Goal: Task Accomplishment & Management: Manage account settings

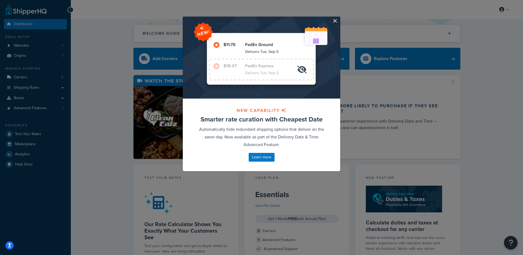
drag, startPoint x: 335, startPoint y: 24, endPoint x: 335, endPoint y: 20, distance: 3.6
click at [335, 24] on div at bounding box center [262, 58] width 158 height 82
click at [339, 18] on button "button" at bounding box center [339, 17] width 1 height 1
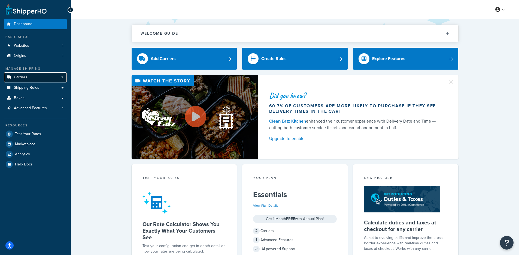
click at [46, 78] on link "Carriers 2" at bounding box center [35, 77] width 63 height 10
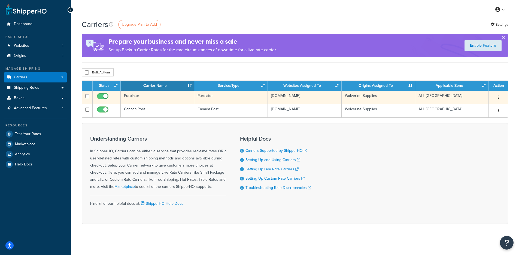
click at [185, 102] on td "Purolator" at bounding box center [158, 96] width 74 height 13
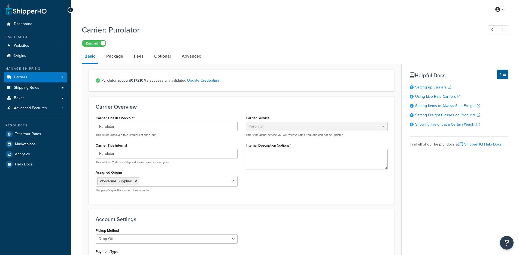
select select "purolator"
select select "kg"
select select "CM"
click at [41, 58] on link "Origins 1" at bounding box center [35, 56] width 63 height 10
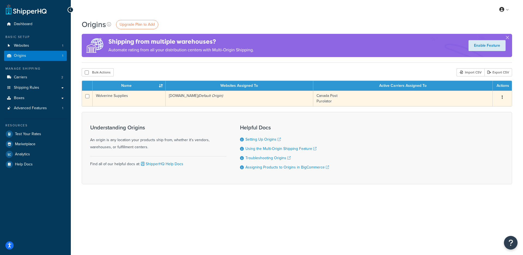
click at [186, 103] on td "wolverine-supplies-store-1.mybigcommerce.com (Default Origin)" at bounding box center [240, 98] width 148 height 16
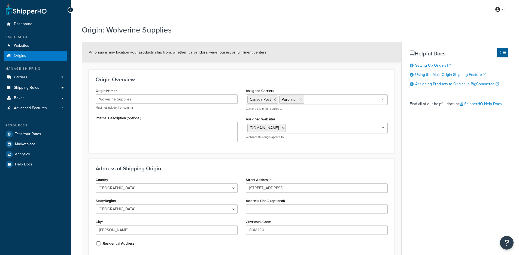
select select "1039"
select select "63"
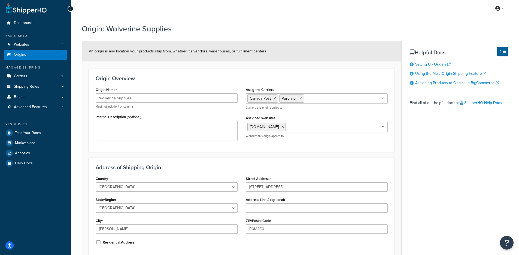
scroll to position [2, 0]
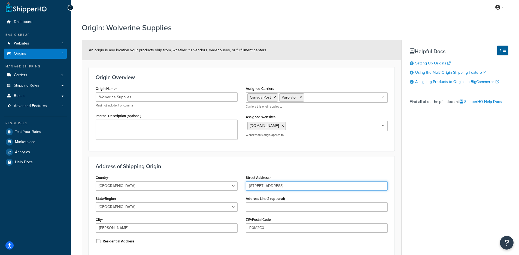
drag, startPoint x: 290, startPoint y: 188, endPoint x: 247, endPoint y: 186, distance: 43.6
click at [247, 186] on input "[STREET_ADDRESS]" at bounding box center [317, 185] width 142 height 9
click at [26, 130] on span "Test Your Rates" at bounding box center [28, 131] width 26 height 5
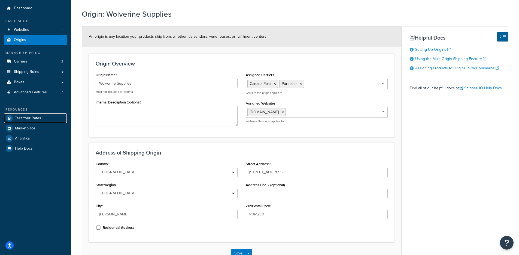
scroll to position [21, 0]
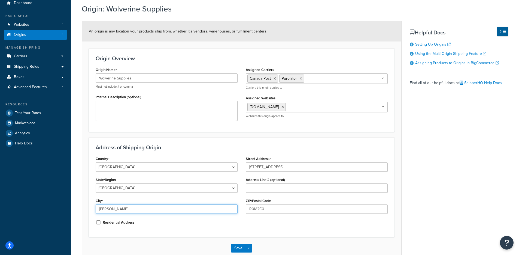
drag, startPoint x: 140, startPoint y: 210, endPoint x: 83, endPoint y: 206, distance: 57.1
click at [83, 206] on form "An origin is any location your products ship from, whether it’s vendors, wareho…" at bounding box center [241, 139] width 319 height 237
click at [281, 212] on input "R0M2C0" at bounding box center [317, 208] width 142 height 9
click at [280, 211] on input "R0M2C0" at bounding box center [317, 208] width 142 height 9
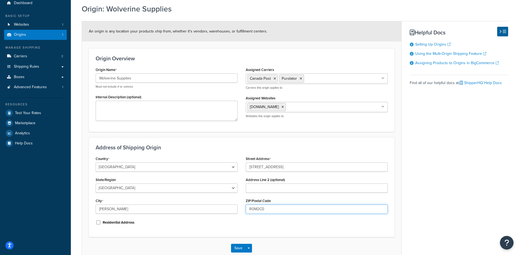
click at [282, 213] on input "R0M2C0" at bounding box center [317, 208] width 142 height 9
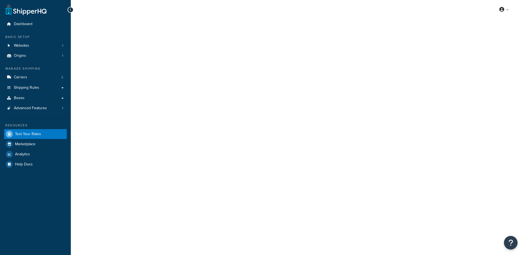
select select "TX"
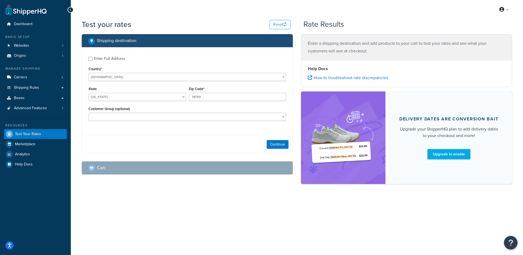
click at [122, 61] on div "Enter Full Address" at bounding box center [109, 59] width 31 height 8
click at [93, 61] on input "Enter Full Address" at bounding box center [91, 59] width 4 height 4
checkbox input "true"
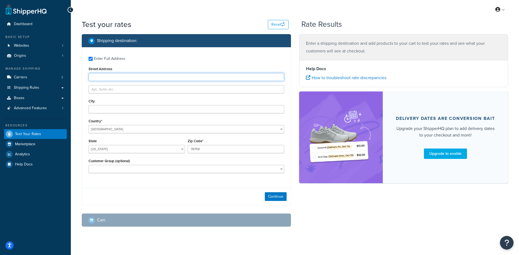
click at [116, 75] on input "Street Address" at bounding box center [187, 77] width 196 height 8
paste input "1 River Valley Road N"
type input "1 River Valley Road N"
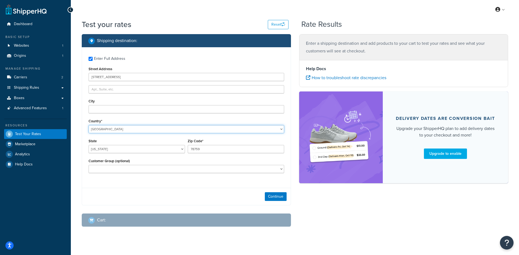
click at [107, 128] on select "United States United Kingdom Afghanistan Åland Islands Albania Algeria American…" at bounding box center [187, 129] width 196 height 8
select select "KH"
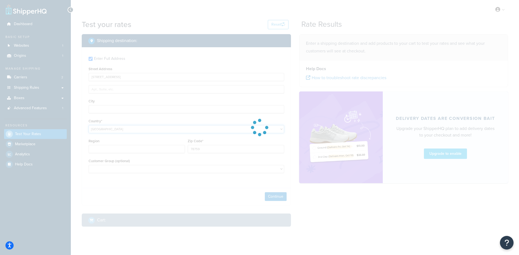
type input "TX"
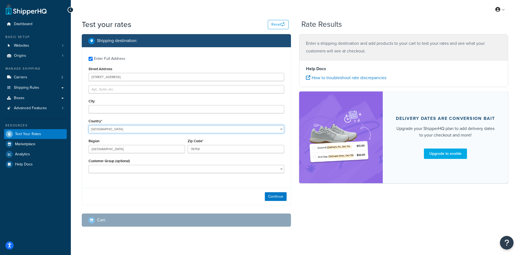
select select "CM"
click at [102, 131] on select "United States United Kingdom Afghanistan Åland Islands Albania Algeria American…" at bounding box center [187, 129] width 196 height 8
select select "CA"
click at [89, 125] on select "United States United Kingdom Afghanistan Åland Islands Albania Algeria American…" at bounding box center [187, 129] width 196 height 8
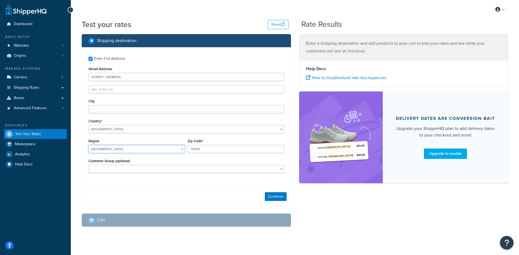
click at [153, 147] on select "Alberta British Columbia Manitoba New Brunswick Newfoundland and Labrador North…" at bounding box center [137, 149] width 96 height 8
select select "MB"
click at [89, 145] on select "Alberta British Columbia Manitoba New Brunswick Newfoundland and Labrador North…" at bounding box center [137, 149] width 96 height 8
click at [136, 110] on input "City" at bounding box center [187, 109] width 196 height 8
paste input "Virden"
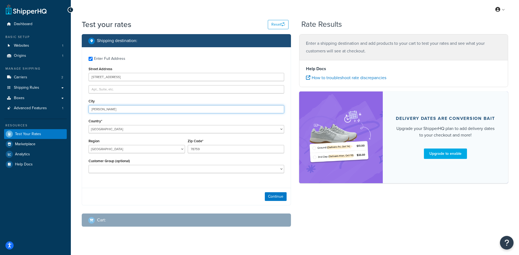
type input "Virden"
click at [212, 149] on input "78759" at bounding box center [236, 149] width 96 height 8
paste input "R0M2C0"
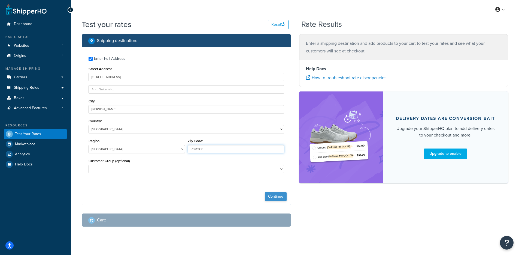
type input "R0M2C0"
click at [274, 199] on button "Continue" at bounding box center [276, 196] width 22 height 9
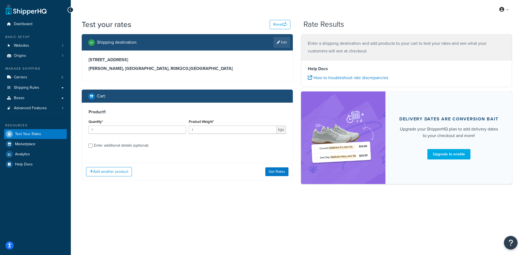
click at [277, 165] on div "Add another product Get Rates" at bounding box center [187, 171] width 211 height 18
click at [275, 170] on button "Get Rates" at bounding box center [276, 171] width 23 height 9
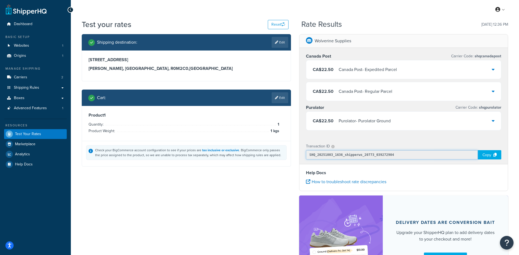
click at [342, 154] on input "SHQ_20251003_1636_shipperws_20773_039272904" at bounding box center [392, 154] width 172 height 9
click at [382, 126] on div "CA$22.50 Purolator - Purolator Ground" at bounding box center [403, 120] width 195 height 19
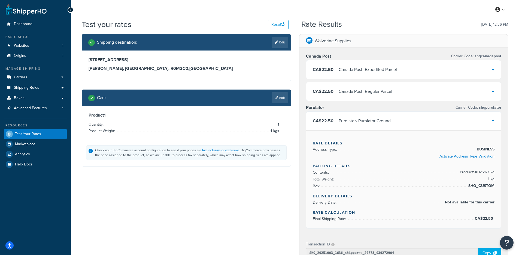
click at [381, 123] on div "Purolator - Purolator Ground" at bounding box center [365, 121] width 52 height 8
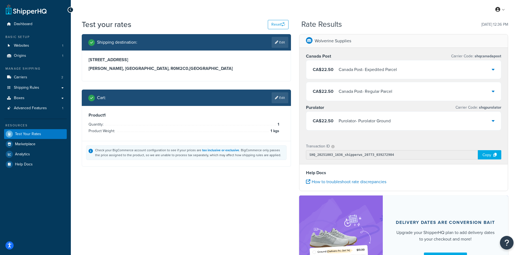
click at [255, 177] on div "Shipping destination : Edit 1 River Valley Road N Virden, Manitoba, R0M2C0 , Ca…" at bounding box center [295, 163] width 435 height 258
click at [386, 150] on input "SHQ_20251003_1636_shipperws_20773_039272904" at bounding box center [392, 154] width 172 height 9
click at [485, 154] on div "Copy" at bounding box center [489, 154] width 23 height 9
click at [367, 154] on input "SHQ_20251003_1636_shipperws_20773_039272904" at bounding box center [392, 154] width 172 height 9
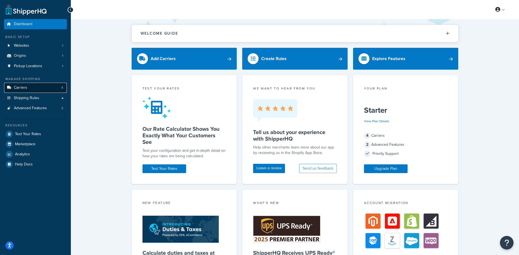
click at [56, 89] on link "Carriers 4" at bounding box center [35, 88] width 63 height 10
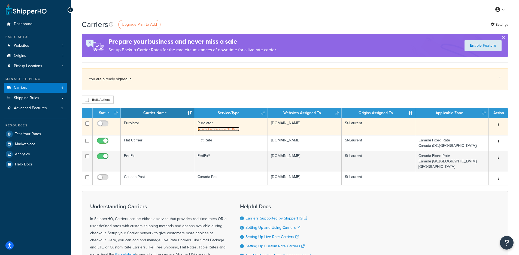
click at [218, 128] on span "Enter Credentials to Get Rates" at bounding box center [220, 129] width 39 height 4
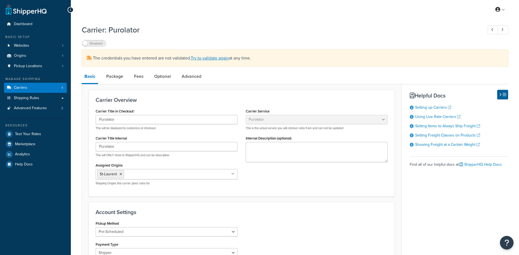
select select "purolator"
select select "PRE_SCHEDULED"
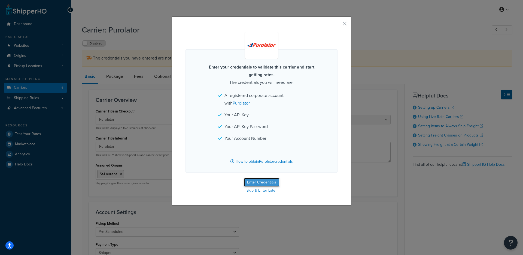
click at [263, 182] on button "Enter Credentials" at bounding box center [262, 182] width 36 height 9
select select "PRE_SCHEDULED"
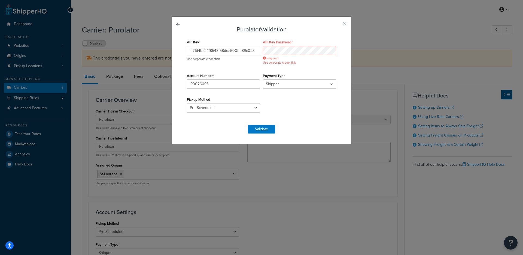
click at [235, 69] on div "API Key b71d4ba24f8548f58dda500ffb89c023 Use corporate credentials API Key Pass…" at bounding box center [262, 78] width 152 height 81
click at [179, 56] on div "Purolator Validation API Key b71d4ba24f8548f58dda500ffb89c023 Use corporate cre…" at bounding box center [262, 80] width 180 height 128
